Goal: Information Seeking & Learning: Learn about a topic

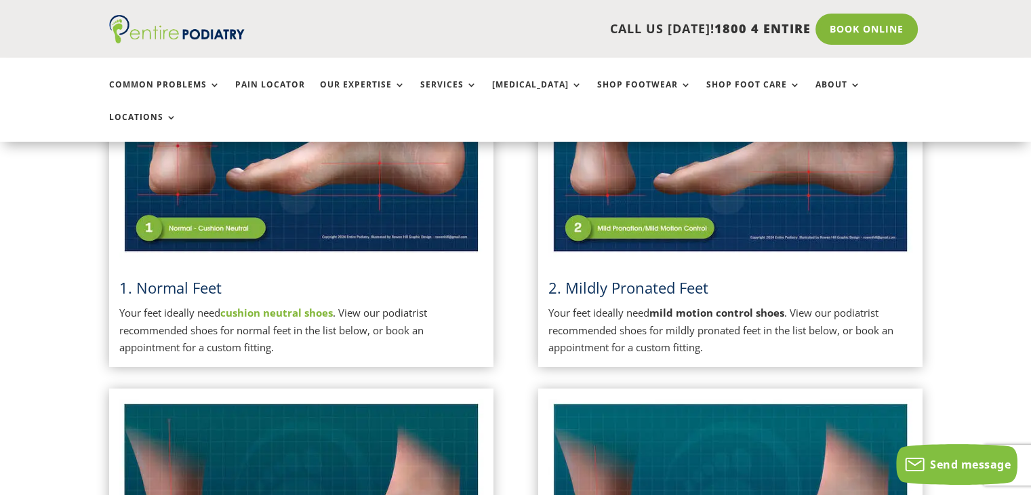
scroll to position [500, 0]
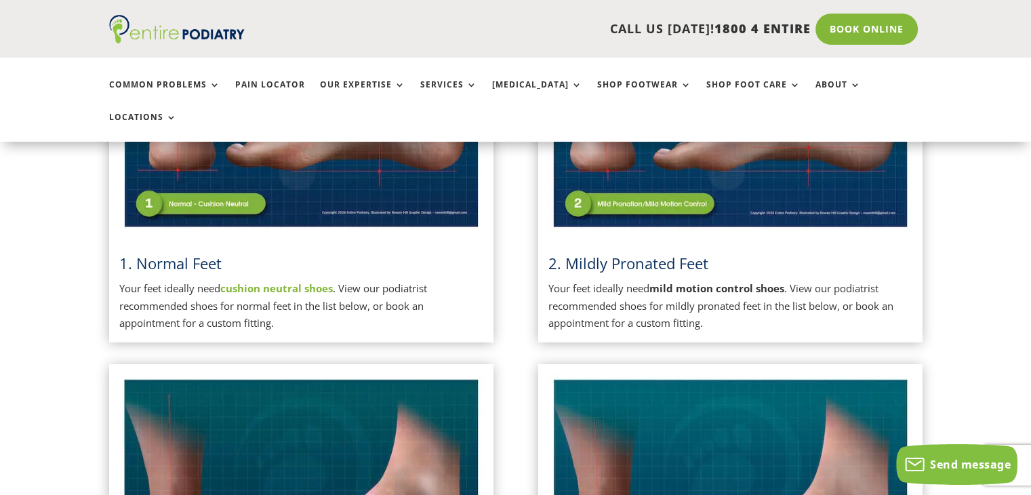
click at [311, 281] on strong "cushion neutral shoes" at bounding box center [276, 288] width 113 height 14
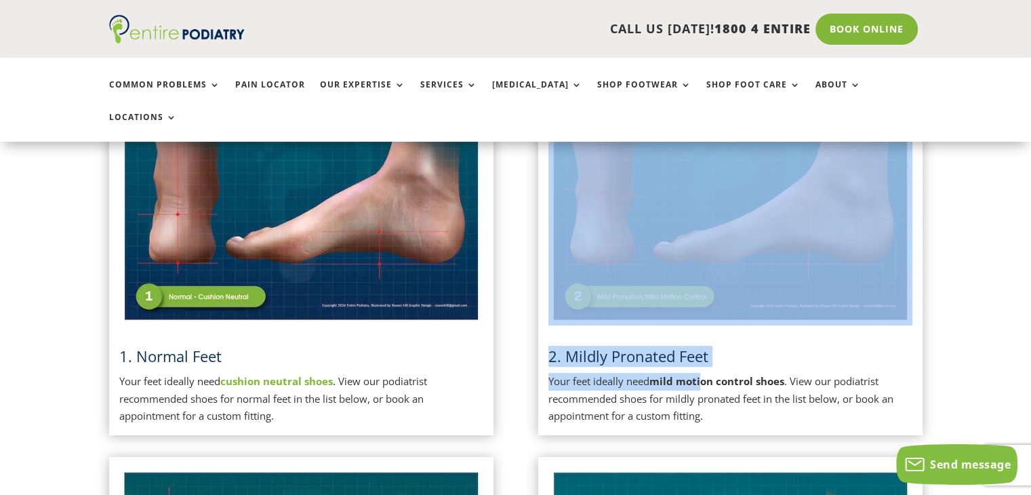
drag, startPoint x: 702, startPoint y: 357, endPoint x: 677, endPoint y: 251, distance: 108.7
click at [677, 251] on div "2. Mildly Pronated Feet Your feet ideally need mild motion control shoes . View…" at bounding box center [730, 246] width 364 height 357
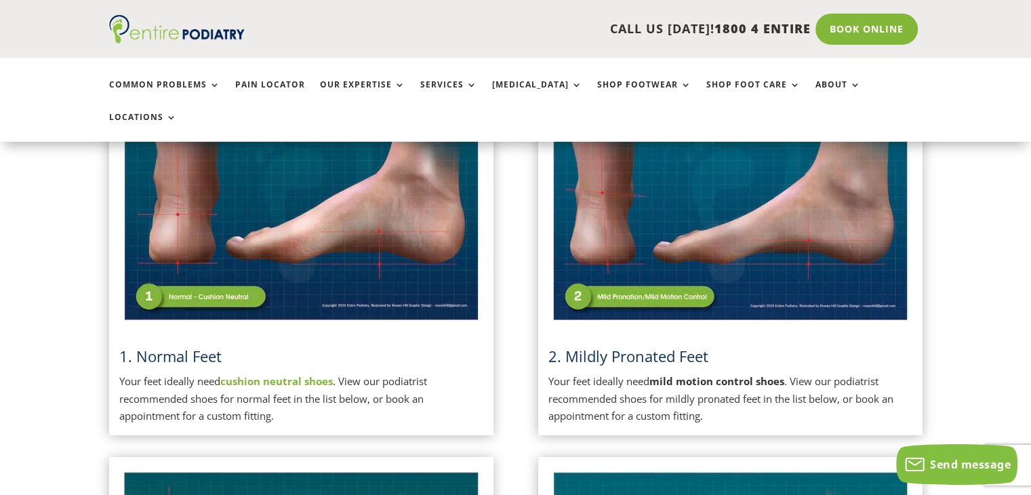
click at [466, 373] on p "Your feet ideally need cushion neutral shoes . View our podiatrist recommended …" at bounding box center [301, 399] width 364 height 52
click at [592, 151] on img at bounding box center [730, 196] width 364 height 257
click at [637, 346] on span "2. Mildly Pronated Feet" at bounding box center [628, 356] width 160 height 20
click at [530, 316] on div "1. Normal Feet Your feet ideally need cushion neutral shoes . View our podiatri…" at bounding box center [516, 246] width 814 height 377
click at [573, 346] on span "2. Mildly Pronated Feet" at bounding box center [628, 356] width 160 height 20
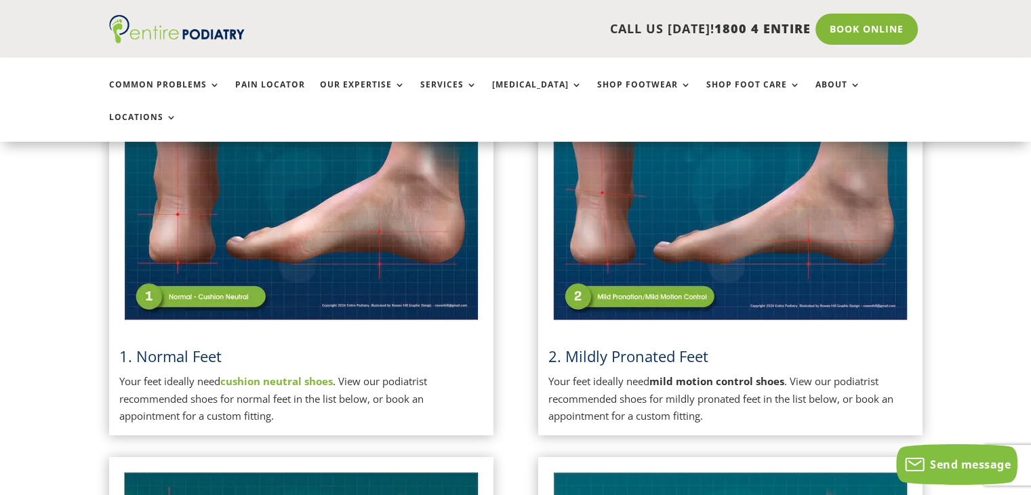
click at [725, 241] on img at bounding box center [730, 196] width 364 height 257
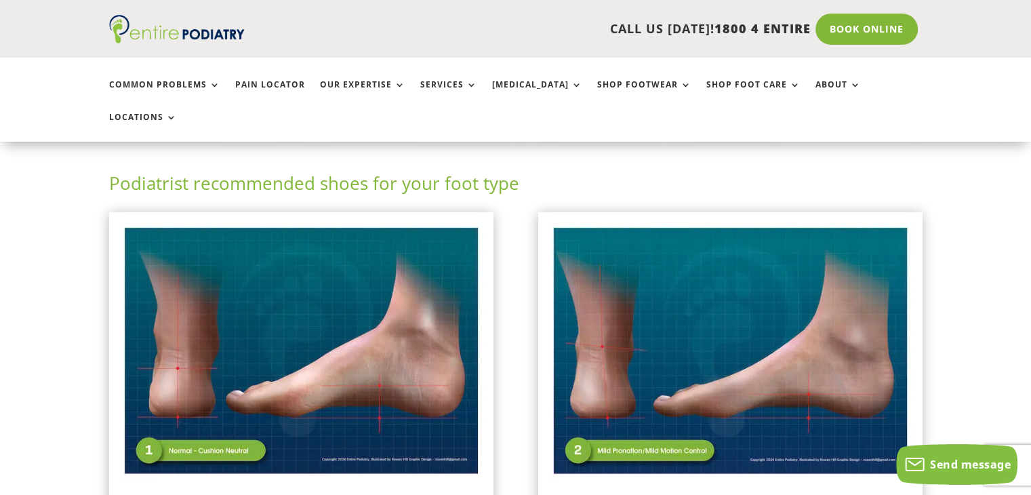
scroll to position [273, 0]
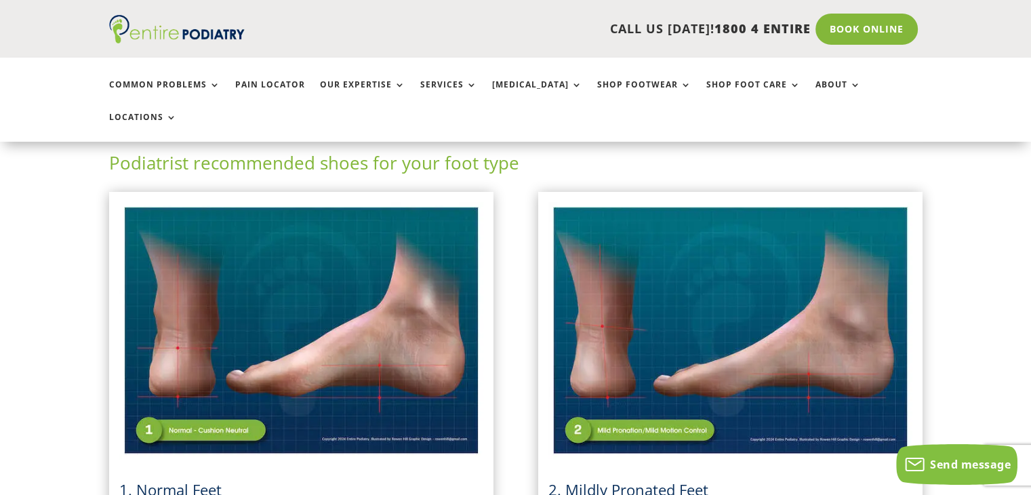
click at [605, 326] on img at bounding box center [730, 330] width 364 height 257
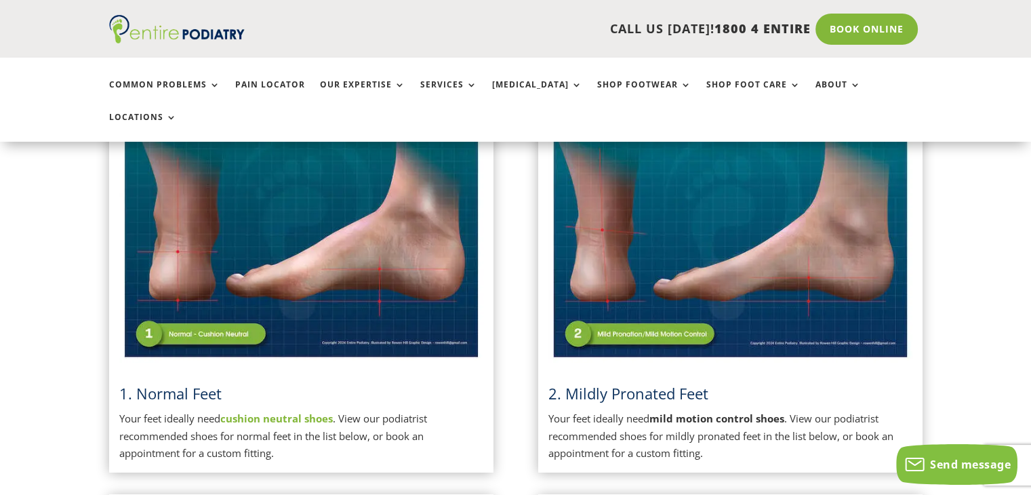
scroll to position [365, 0]
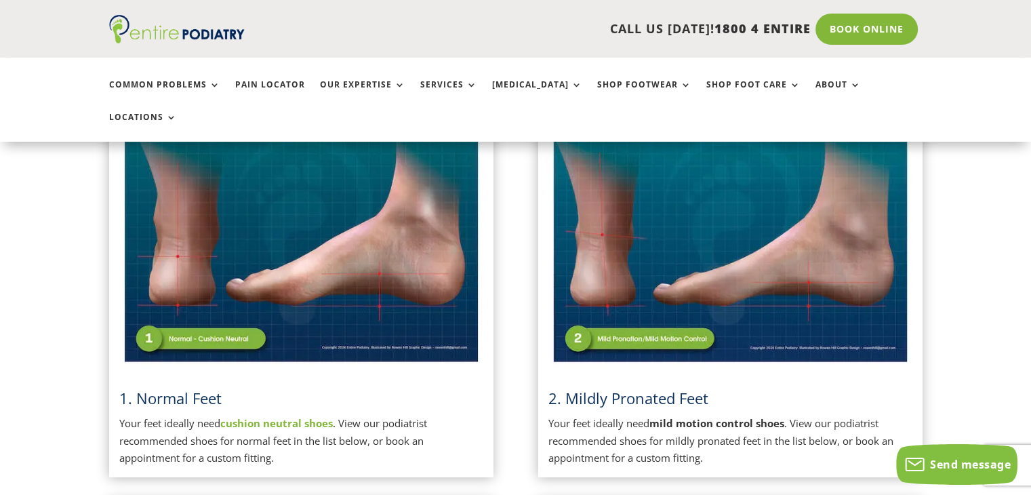
click at [658, 201] on img at bounding box center [730, 239] width 364 height 257
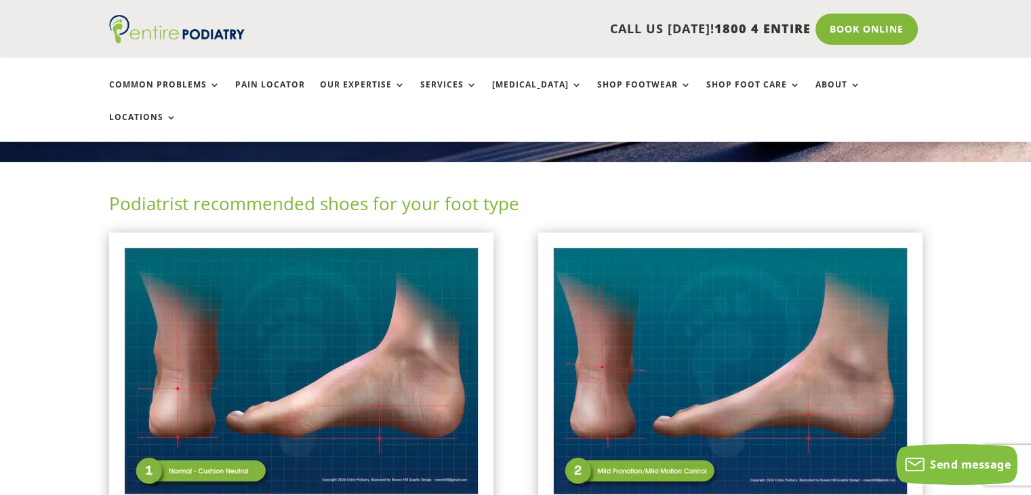
scroll to position [227, 0]
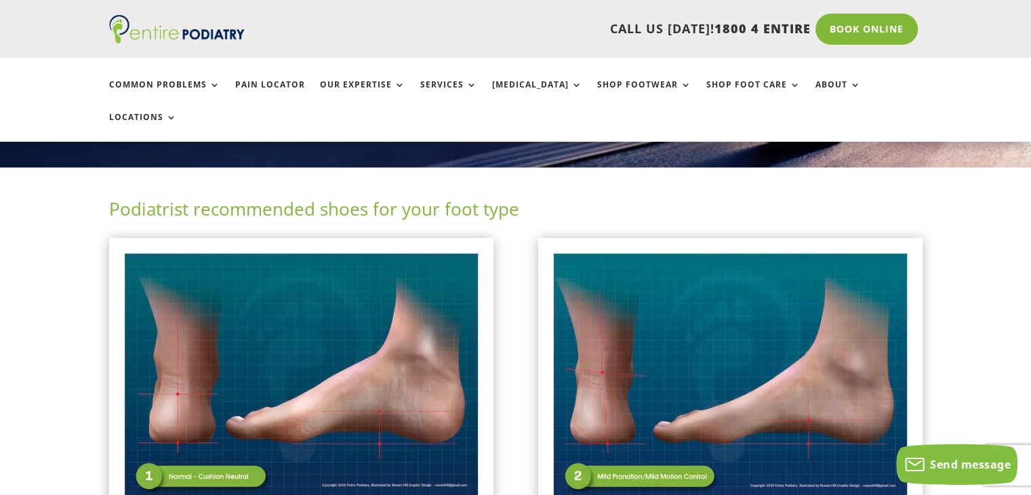
click at [266, 318] on img at bounding box center [301, 376] width 364 height 257
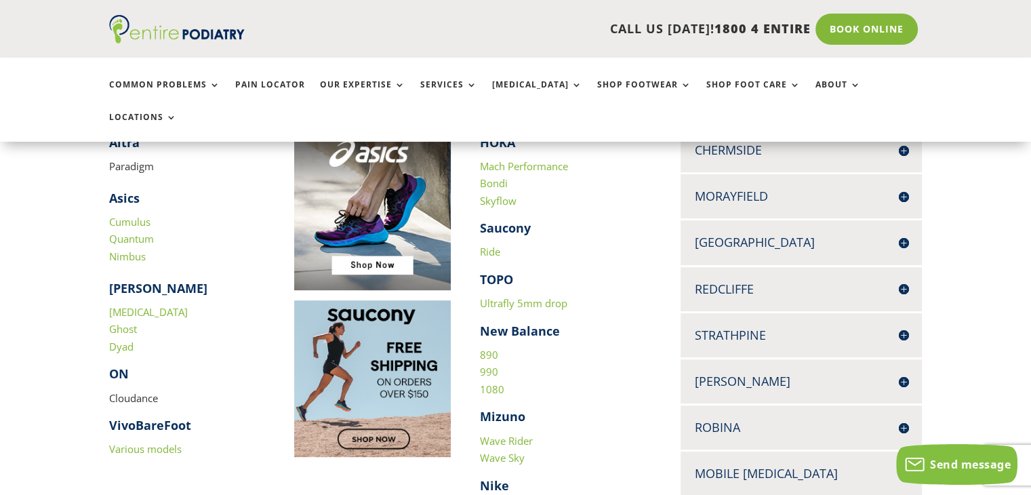
scroll to position [455, 0]
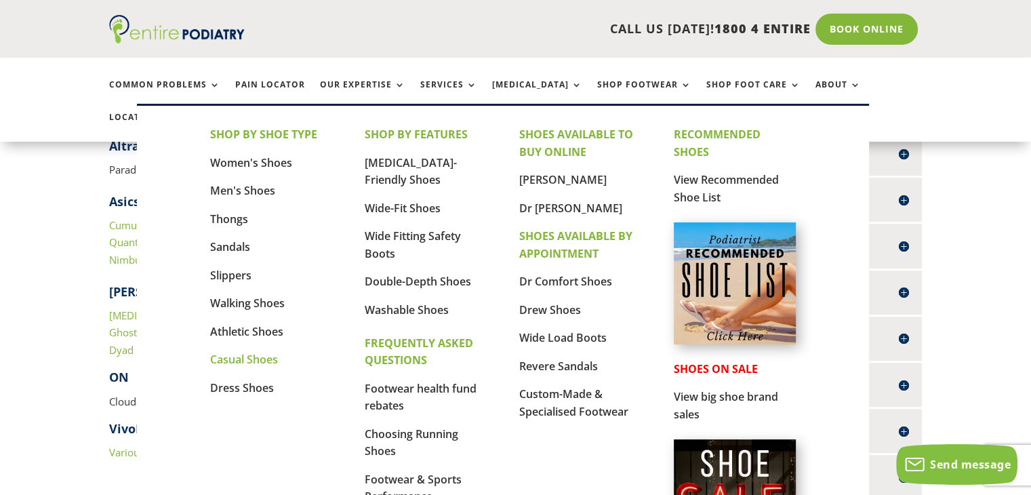
click at [226, 355] on link "Casual Shoes" at bounding box center [244, 359] width 68 height 15
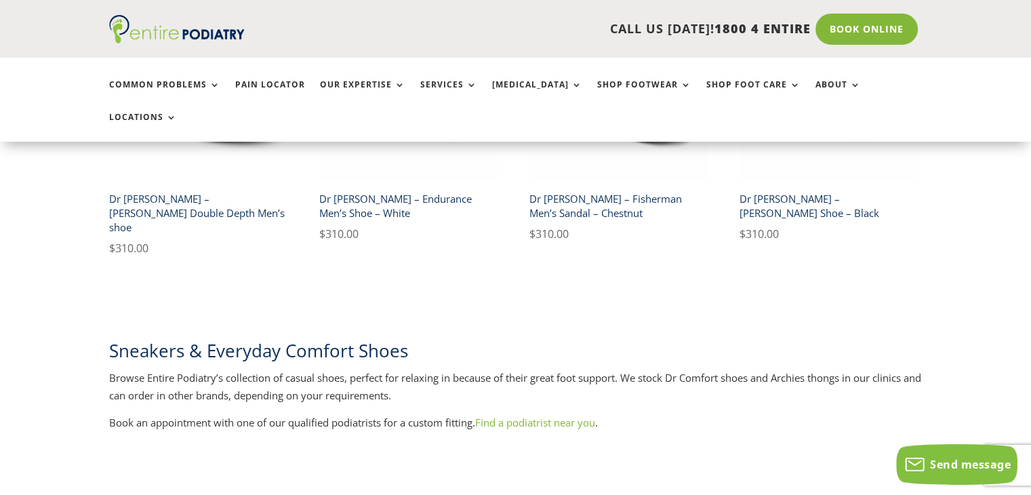
scroll to position [2174, 0]
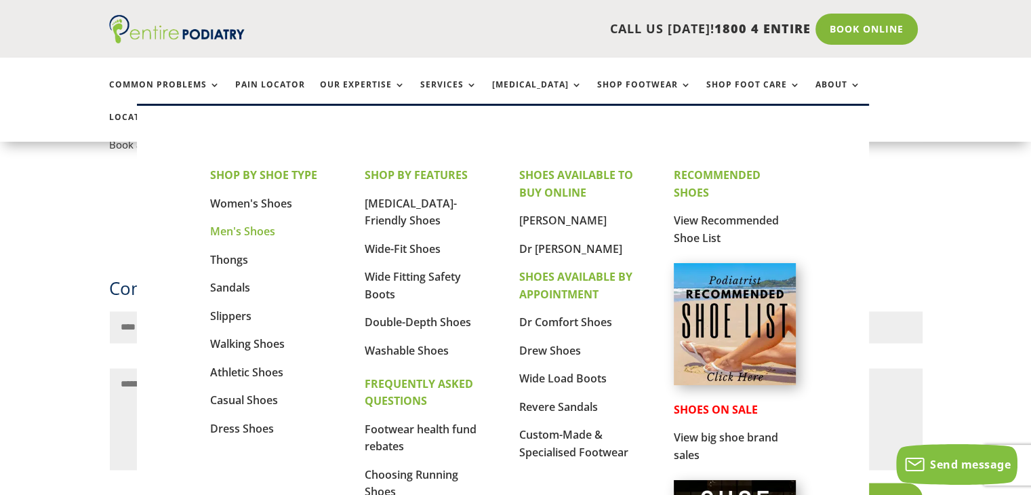
click at [235, 228] on link "Men's Shoes" at bounding box center [242, 231] width 65 height 15
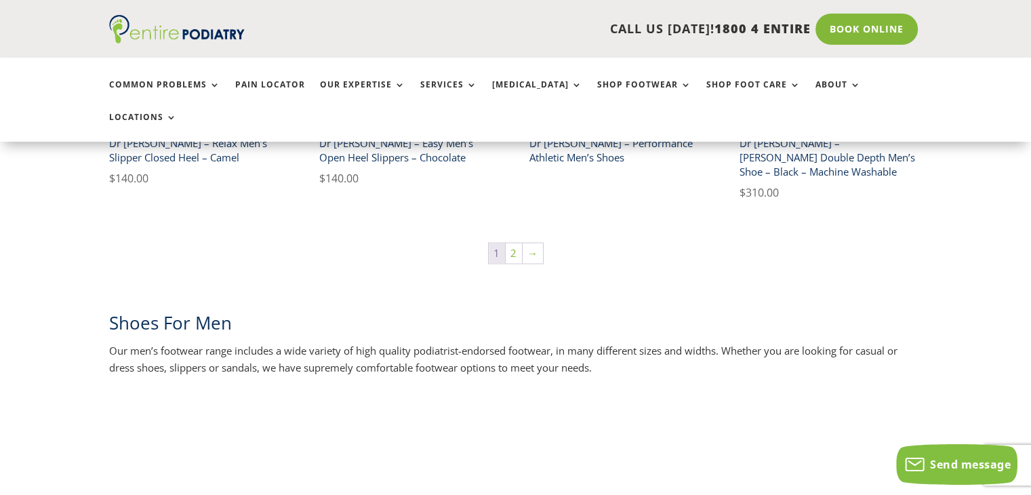
scroll to position [2492, 0]
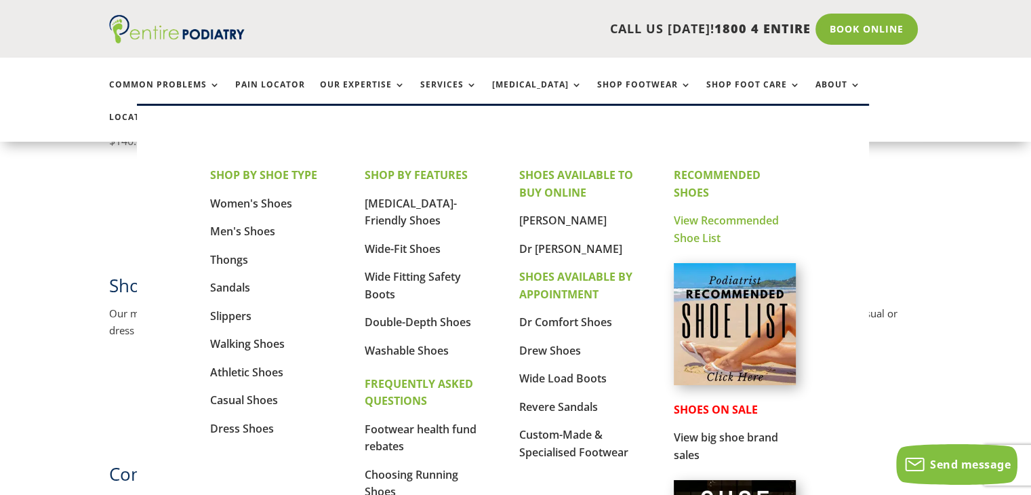
click at [718, 215] on link "View Recommended Shoe List" at bounding box center [726, 229] width 105 height 33
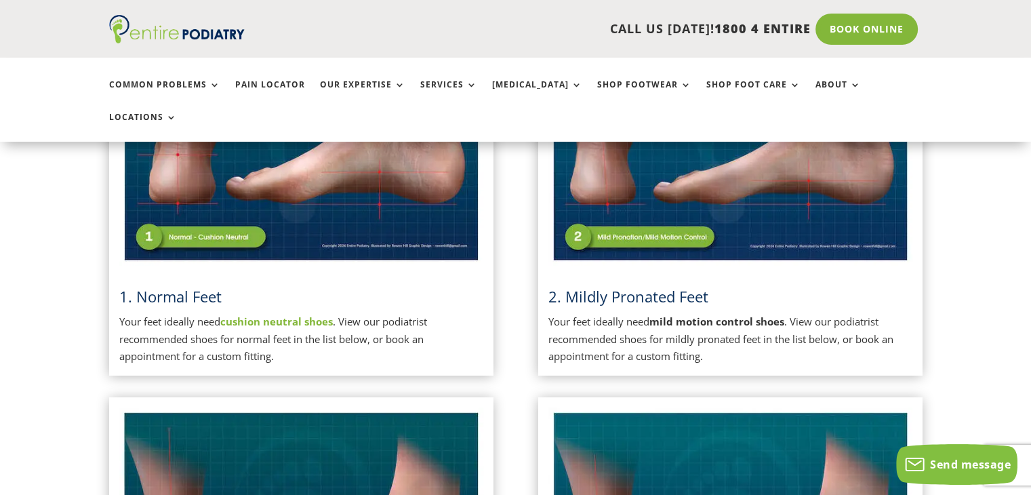
scroll to position [523, 0]
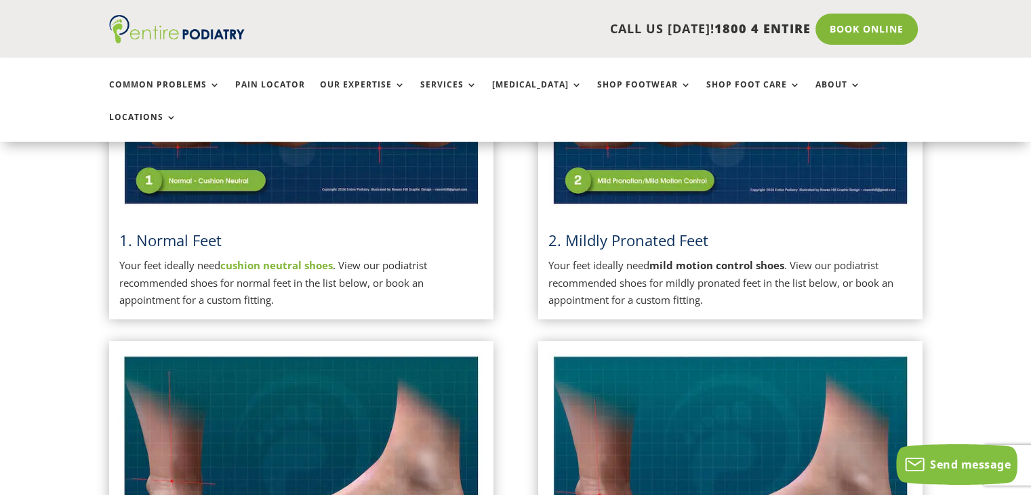
click at [753, 258] on strong "mild motion control shoes" at bounding box center [717, 265] width 135 height 14
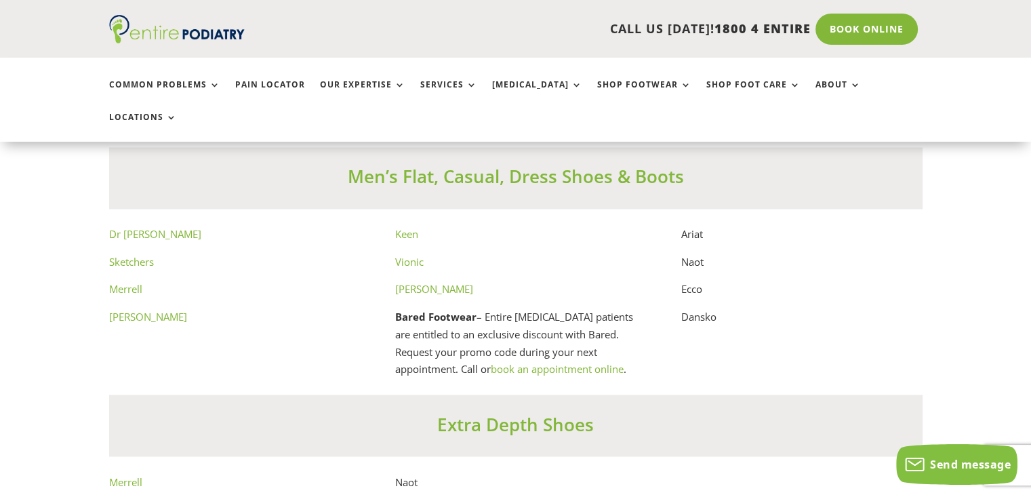
scroll to position [7408, 0]
click at [130, 254] on link "Sketchers" at bounding box center [131, 261] width 45 height 14
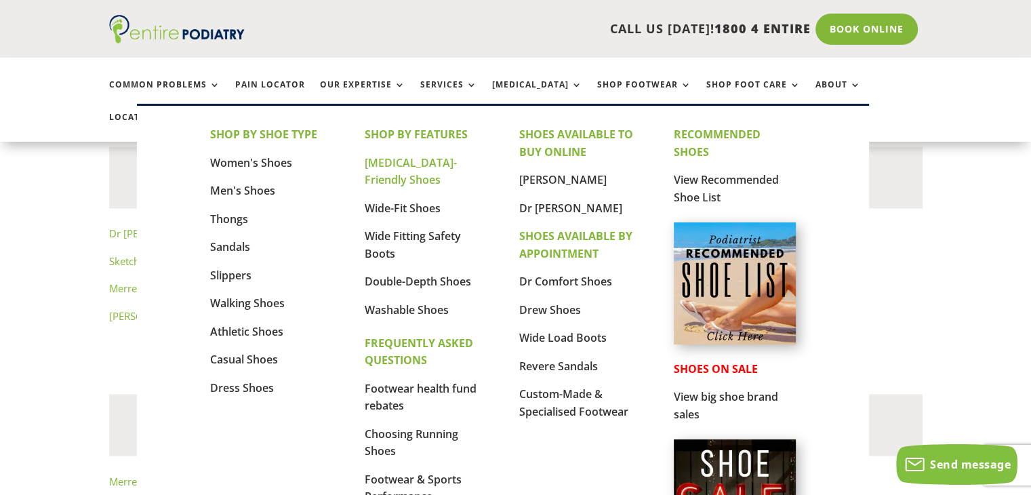
click at [388, 178] on link "[MEDICAL_DATA]-Friendly Shoes" at bounding box center [411, 171] width 92 height 33
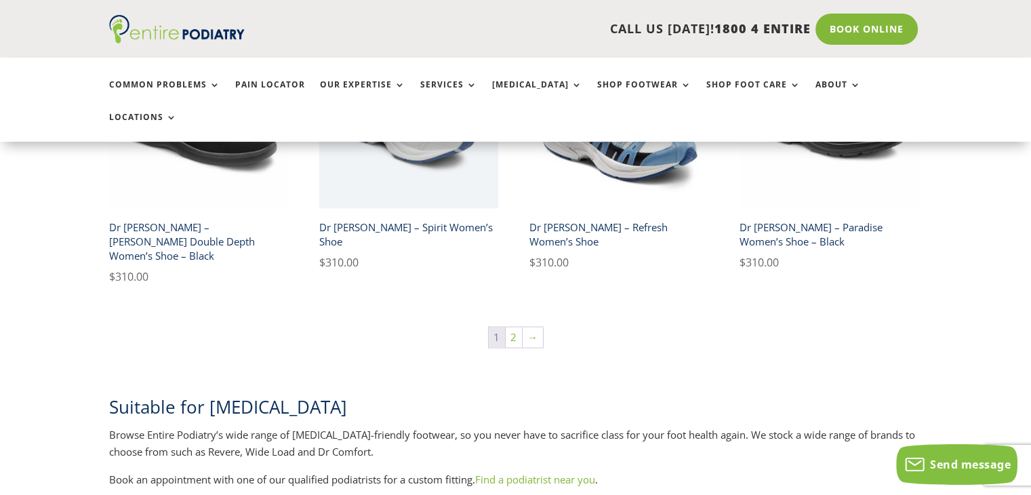
scroll to position [2172, 0]
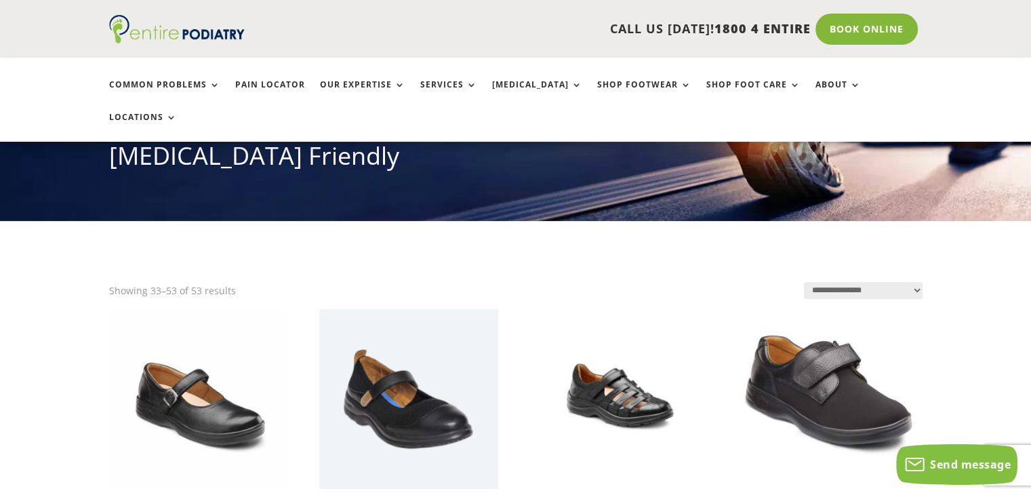
scroll to position [176, 0]
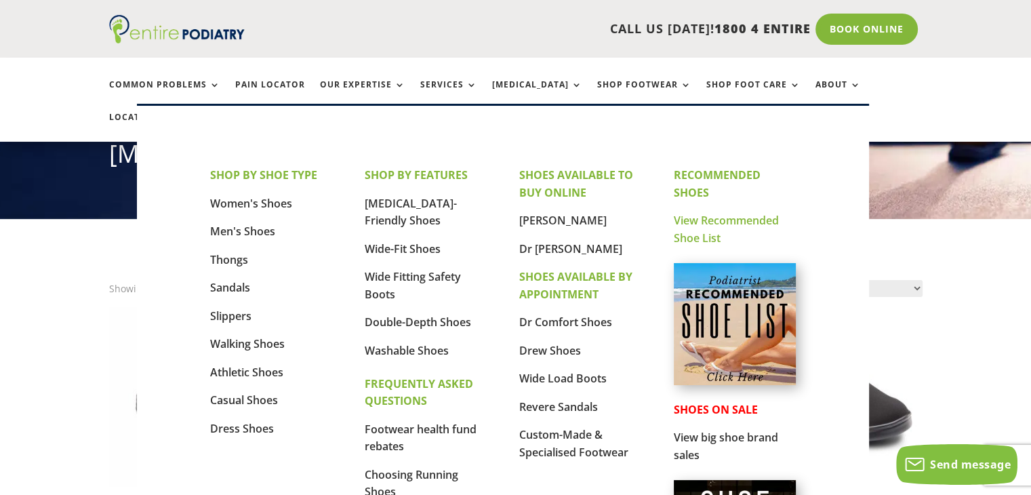
click at [708, 226] on link "View Recommended Shoe List" at bounding box center [726, 229] width 105 height 33
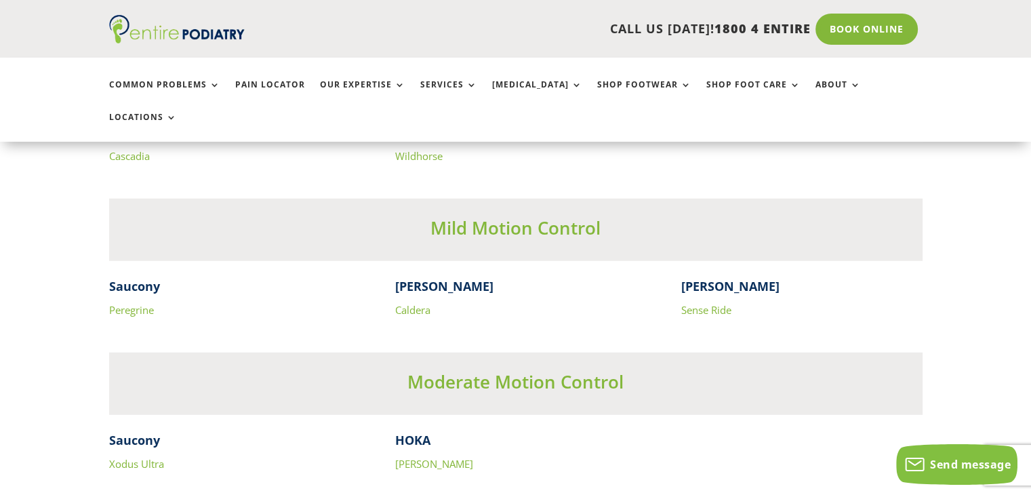
scroll to position [3704, 0]
